Goal: Go to known website: Access a specific website the user already knows

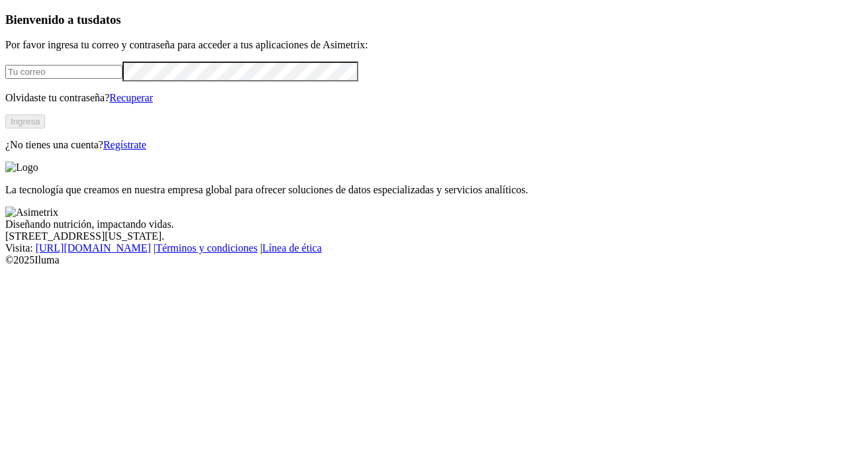
type input "[EMAIL_ADDRESS][DOMAIN_NAME]"
click at [45, 129] on button "Ingresa" at bounding box center [25, 122] width 40 height 14
